Goal: Navigation & Orientation: Find specific page/section

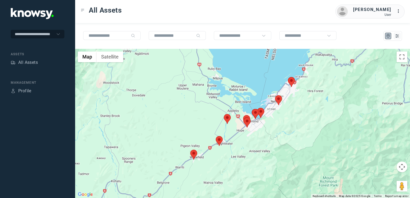
click at [220, 141] on img at bounding box center [219, 141] width 7 height 10
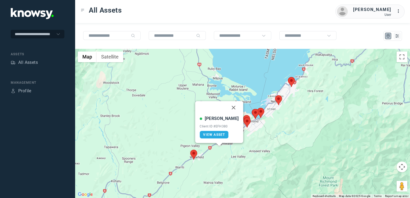
click at [193, 152] on img at bounding box center [193, 155] width 7 height 10
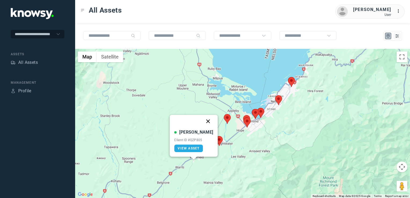
click at [204, 119] on button "Close" at bounding box center [208, 121] width 13 height 13
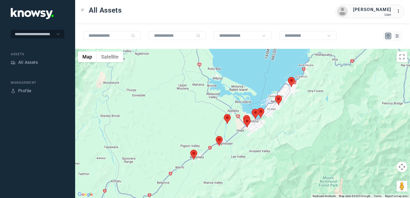
click at [226, 120] on img at bounding box center [227, 119] width 7 height 10
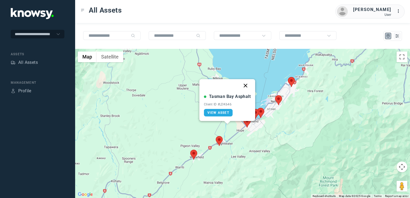
click at [244, 86] on button "Close" at bounding box center [245, 85] width 13 height 13
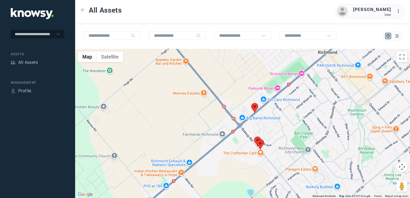
click at [256, 107] on img at bounding box center [254, 108] width 7 height 10
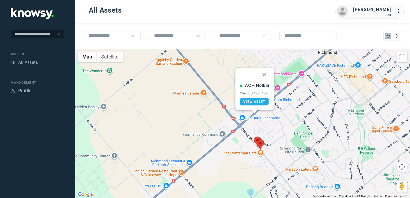
click at [265, 76] on button "Close" at bounding box center [264, 74] width 13 height 13
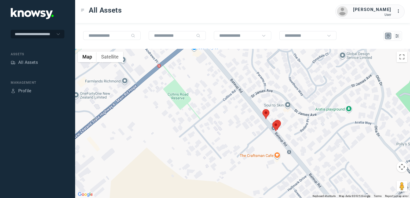
click at [265, 115] on img at bounding box center [265, 114] width 7 height 10
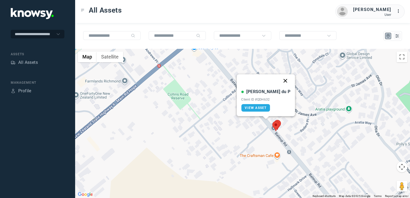
click at [279, 82] on button "Close" at bounding box center [285, 80] width 13 height 13
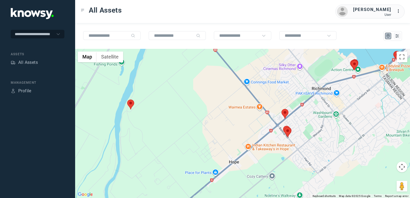
drag, startPoint x: 339, startPoint y: 90, endPoint x: 318, endPoint y: 104, distance: 25.7
click at [318, 104] on div "To navigate, press the arrow keys." at bounding box center [242, 123] width 335 height 149
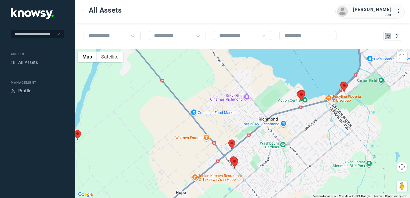
drag, startPoint x: 330, startPoint y: 97, endPoint x: 319, endPoint y: 111, distance: 17.3
click at [319, 111] on div at bounding box center [242, 123] width 335 height 149
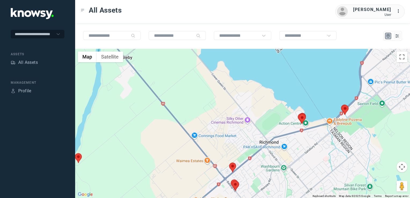
click at [332, 126] on div at bounding box center [242, 123] width 335 height 149
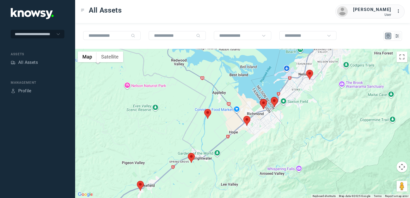
click at [142, 183] on img at bounding box center [140, 186] width 7 height 10
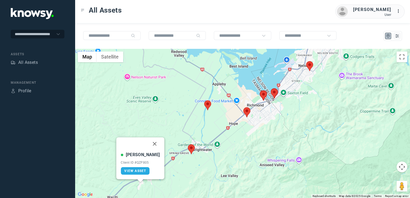
click at [148, 141] on button "Close" at bounding box center [154, 143] width 13 height 13
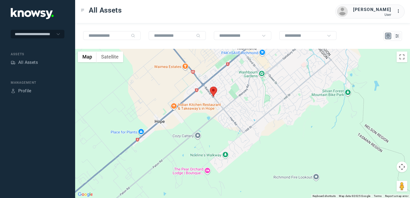
drag, startPoint x: 251, startPoint y: 123, endPoint x: 239, endPoint y: 141, distance: 21.4
click at [241, 138] on div "To navigate, press the arrow keys." at bounding box center [242, 123] width 335 height 149
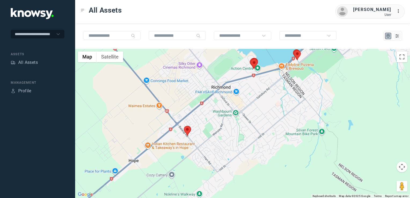
drag, startPoint x: 243, startPoint y: 117, endPoint x: 242, endPoint y: 135, distance: 18.0
click at [242, 135] on div at bounding box center [242, 123] width 335 height 149
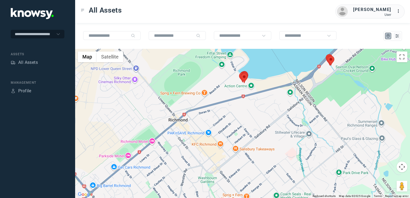
drag, startPoint x: 269, startPoint y: 114, endPoint x: 253, endPoint y: 142, distance: 32.2
click at [250, 132] on div at bounding box center [242, 123] width 335 height 149
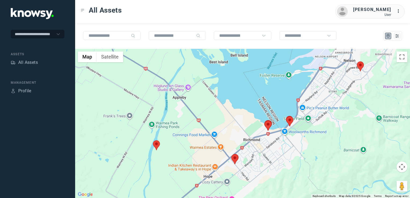
click at [298, 141] on div at bounding box center [242, 123] width 335 height 149
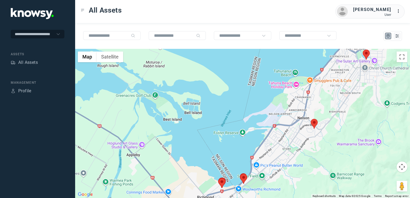
drag, startPoint x: 260, startPoint y: 159, endPoint x: 293, endPoint y: 122, distance: 49.9
click at [288, 126] on div at bounding box center [242, 123] width 335 height 149
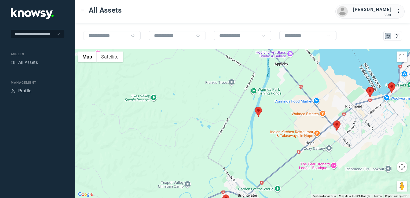
drag, startPoint x: 321, startPoint y: 115, endPoint x: 266, endPoint y: 138, distance: 60.0
click at [266, 138] on div at bounding box center [242, 123] width 335 height 149
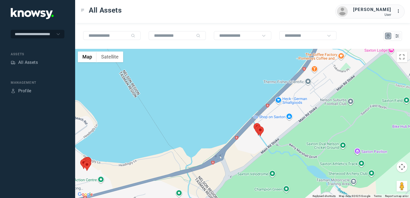
click at [186, 156] on div at bounding box center [242, 123] width 335 height 149
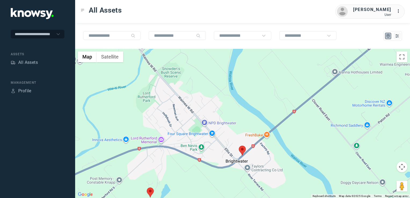
drag, startPoint x: 171, startPoint y: 155, endPoint x: 175, endPoint y: 146, distance: 9.6
click at [173, 150] on div at bounding box center [242, 123] width 335 height 149
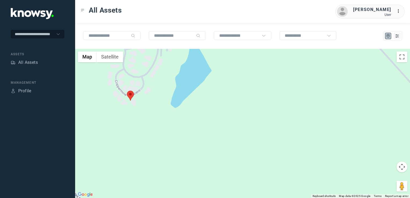
click at [129, 94] on img at bounding box center [130, 96] width 7 height 10
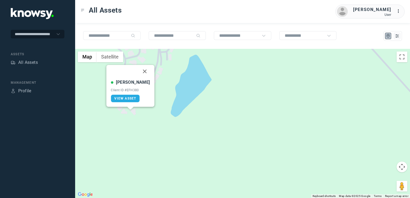
drag, startPoint x: 140, startPoint y: 72, endPoint x: 167, endPoint y: 87, distance: 31.1
click at [140, 72] on button "Close" at bounding box center [144, 71] width 13 height 13
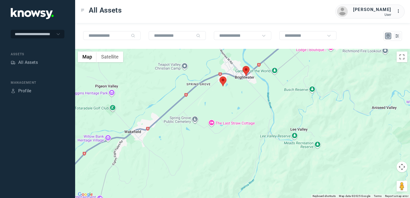
click at [247, 70] on img at bounding box center [245, 71] width 7 height 10
click at [248, 69] on img at bounding box center [245, 71] width 7 height 10
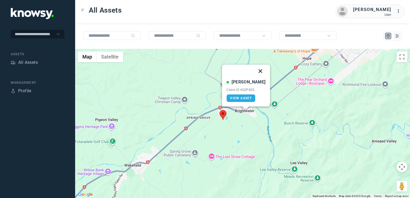
click at [255, 71] on button "Close" at bounding box center [260, 71] width 13 height 13
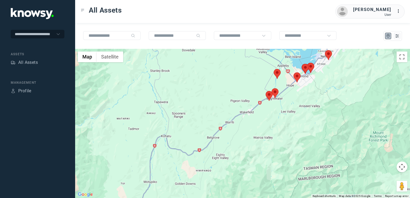
drag, startPoint x: 296, startPoint y: 90, endPoint x: 282, endPoint y: 109, distance: 24.1
click at [281, 109] on div at bounding box center [242, 123] width 335 height 149
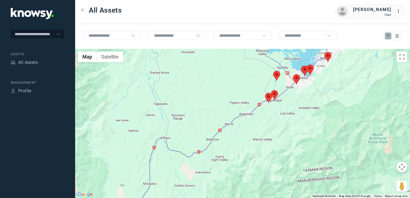
drag, startPoint x: 316, startPoint y: 82, endPoint x: 302, endPoint y: 103, distance: 25.3
click at [302, 103] on div at bounding box center [242, 123] width 335 height 149
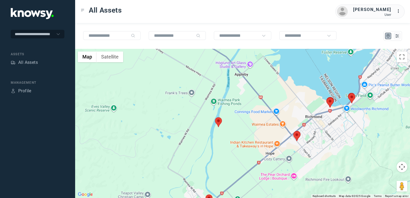
drag, startPoint x: 356, startPoint y: 118, endPoint x: 323, endPoint y: 141, distance: 40.2
click at [322, 142] on div at bounding box center [242, 123] width 335 height 149
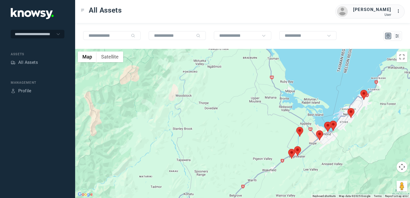
drag, startPoint x: 363, startPoint y: 122, endPoint x: 345, endPoint y: 146, distance: 29.4
click at [345, 146] on div at bounding box center [242, 123] width 335 height 149
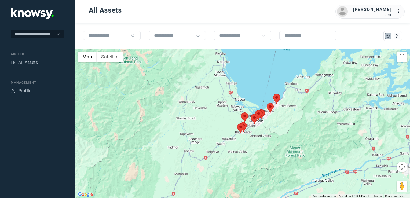
drag, startPoint x: 253, startPoint y: 95, endPoint x: 229, endPoint y: 115, distance: 30.9
click at [227, 115] on div at bounding box center [242, 123] width 335 height 149
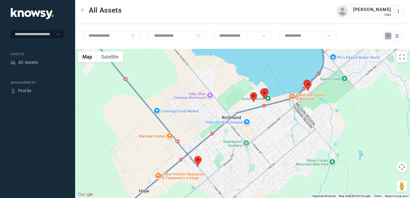
click at [254, 95] on img at bounding box center [253, 97] width 7 height 10
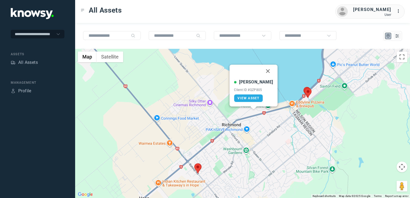
drag, startPoint x: 262, startPoint y: 71, endPoint x: 263, endPoint y: 77, distance: 5.7
click at [262, 71] on button "Close" at bounding box center [268, 71] width 13 height 13
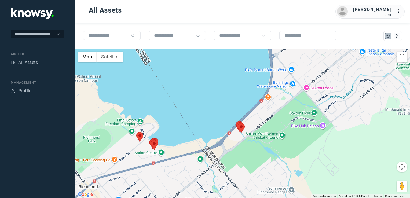
click at [138, 136] on img at bounding box center [139, 137] width 7 height 10
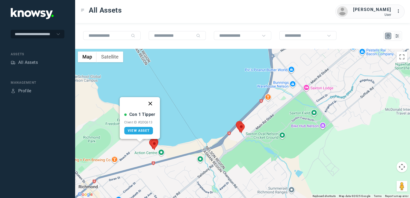
click at [150, 103] on button "Close" at bounding box center [150, 103] width 13 height 13
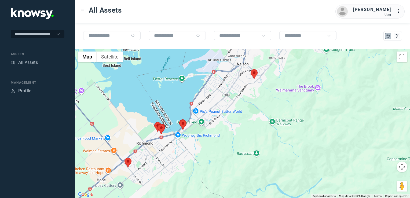
drag, startPoint x: 251, startPoint y: 127, endPoint x: 243, endPoint y: 142, distance: 16.7
click at [244, 139] on div "To navigate, press the arrow keys." at bounding box center [242, 123] width 335 height 149
